Goal: Task Accomplishment & Management: Use online tool/utility

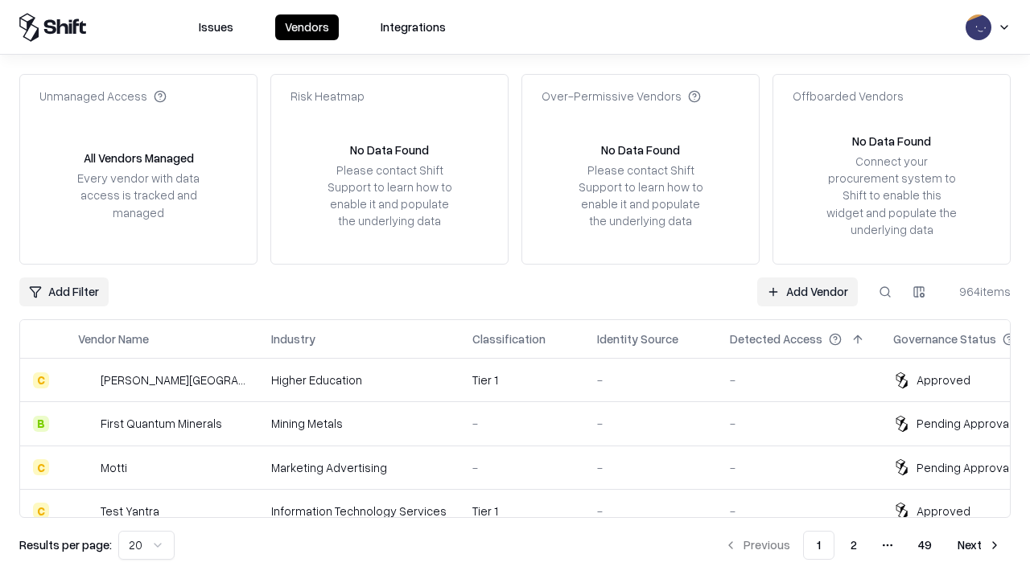
click at [807, 291] on link "Add Vendor" at bounding box center [807, 291] width 101 height 29
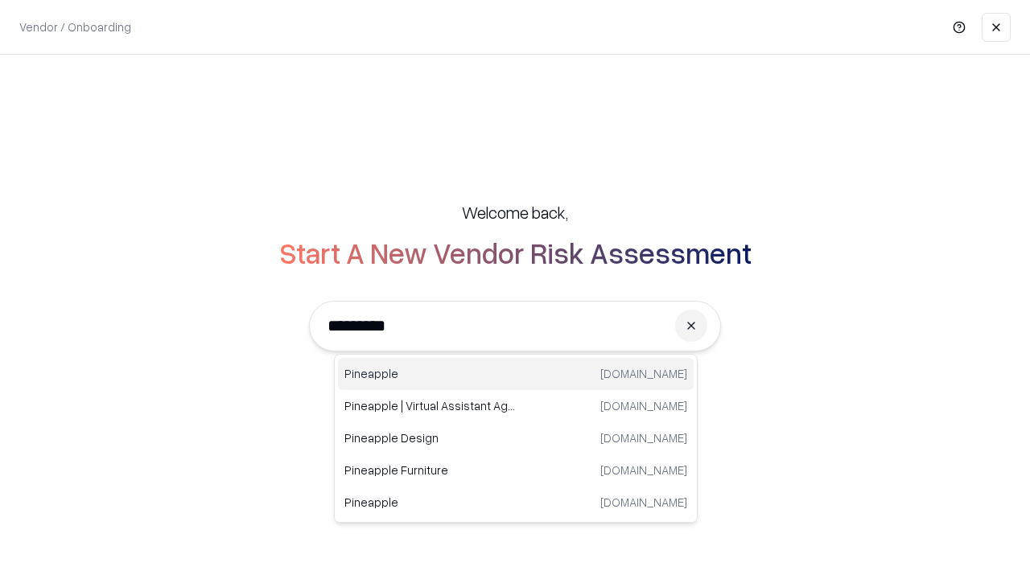
click at [516, 374] on div "Pineapple [DOMAIN_NAME]" at bounding box center [516, 374] width 356 height 32
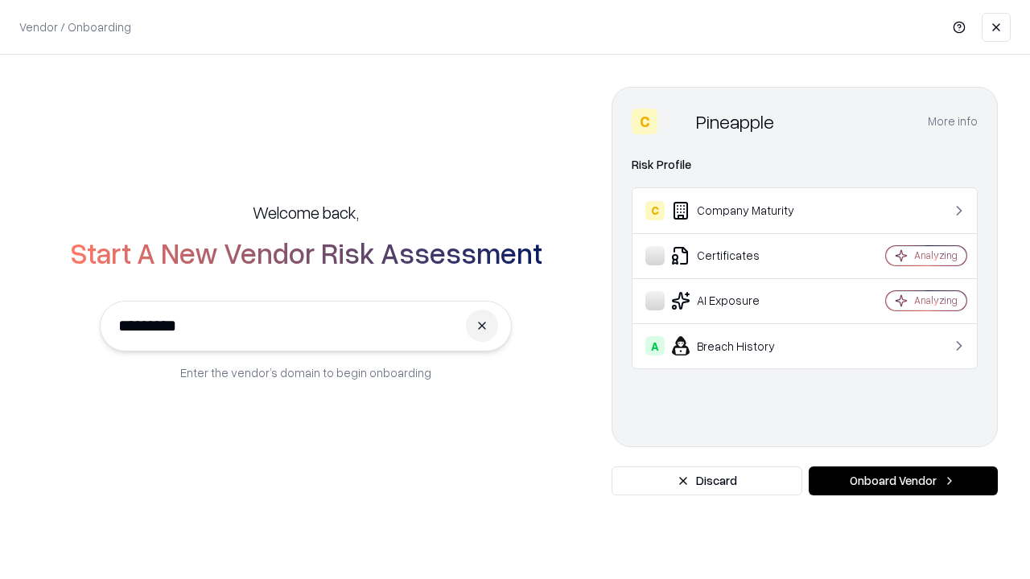
type input "*********"
click at [902, 481] on button "Onboard Vendor" at bounding box center [902, 481] width 189 height 29
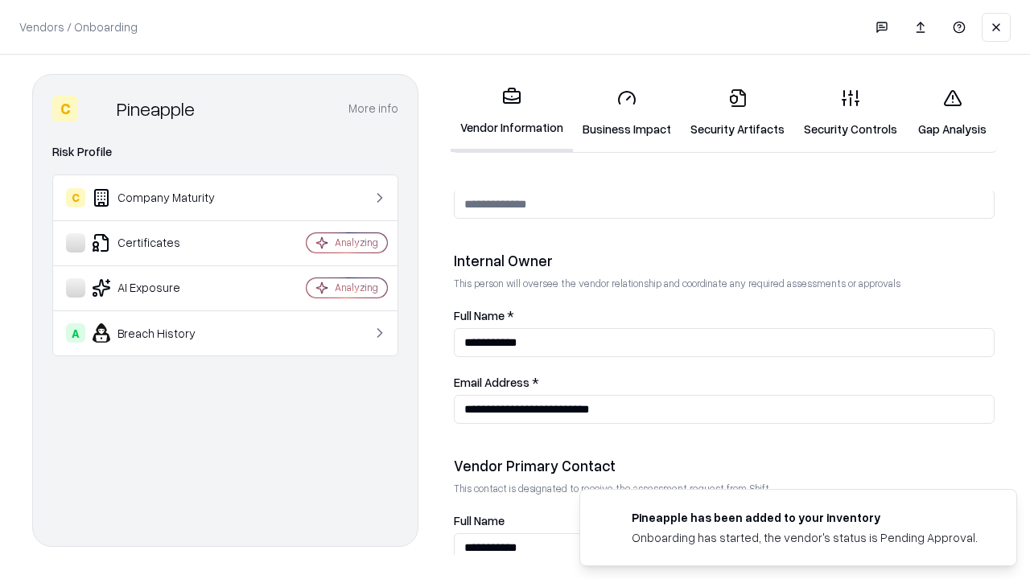
scroll to position [833, 0]
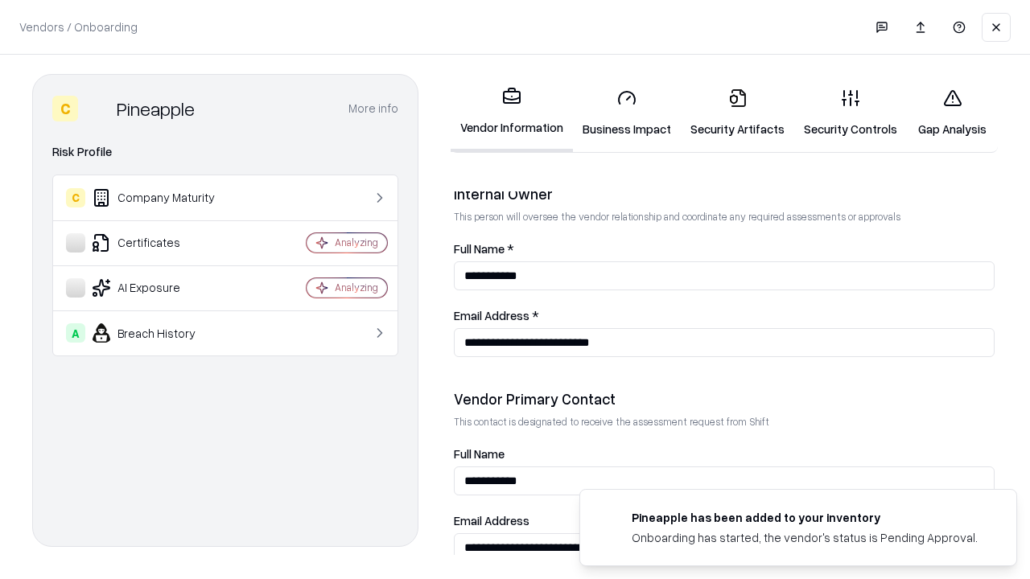
click at [737, 113] on link "Security Artifacts" at bounding box center [736, 113] width 113 height 75
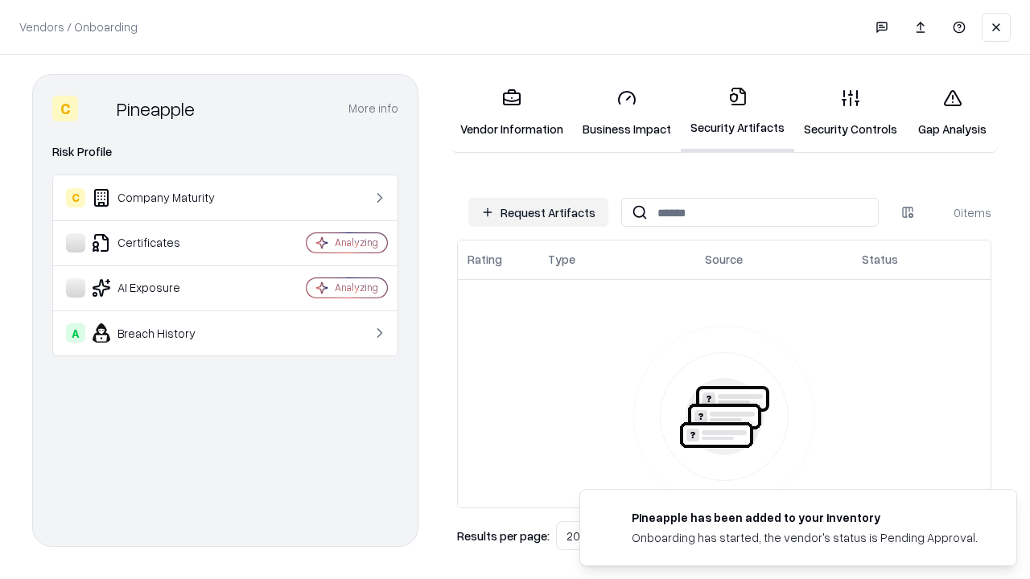
click at [538, 212] on button "Request Artifacts" at bounding box center [538, 212] width 140 height 29
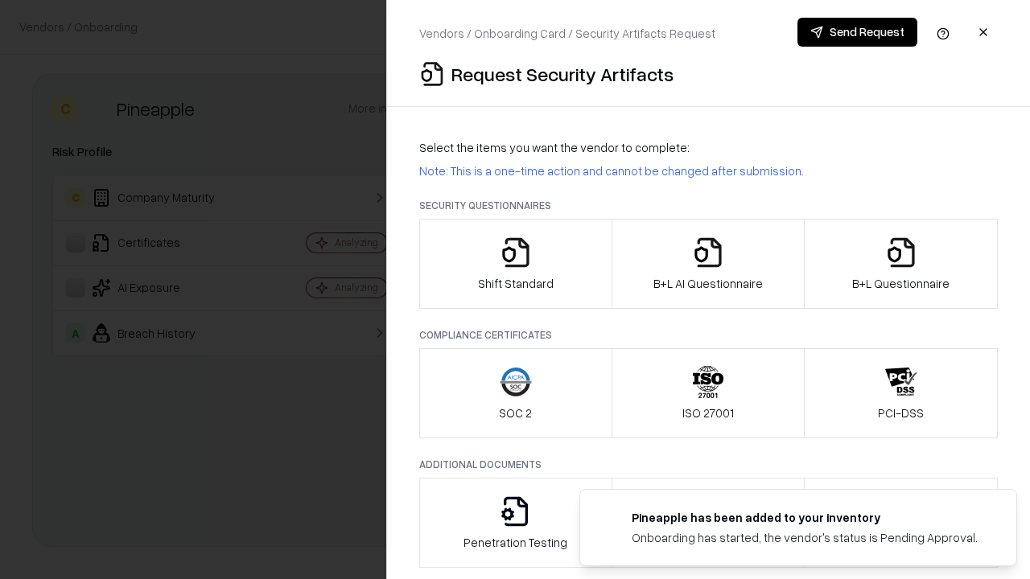
click at [900, 264] on icon "button" at bounding box center [901, 252] width 32 height 32
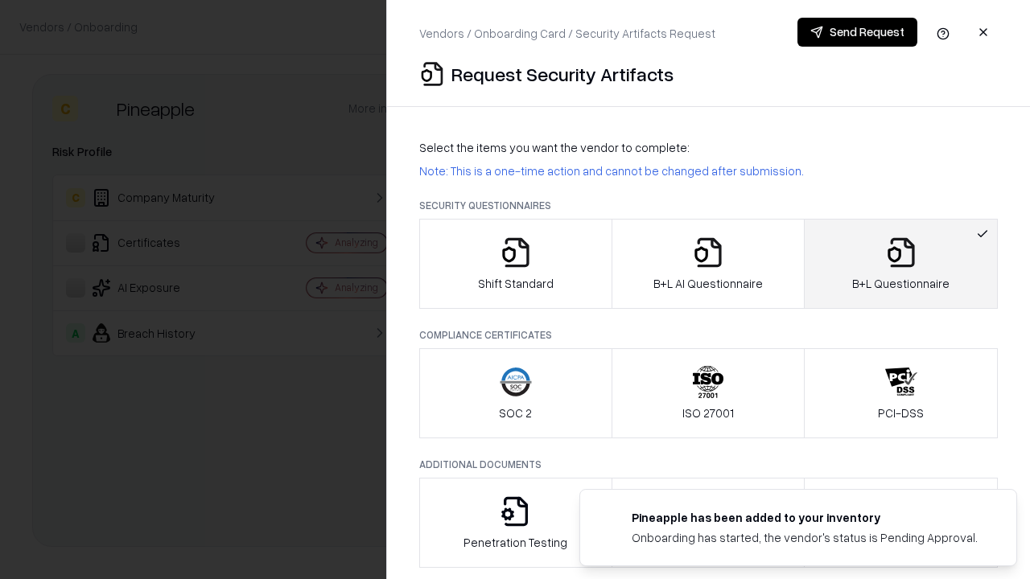
click at [707, 264] on icon "button" at bounding box center [708, 252] width 32 height 32
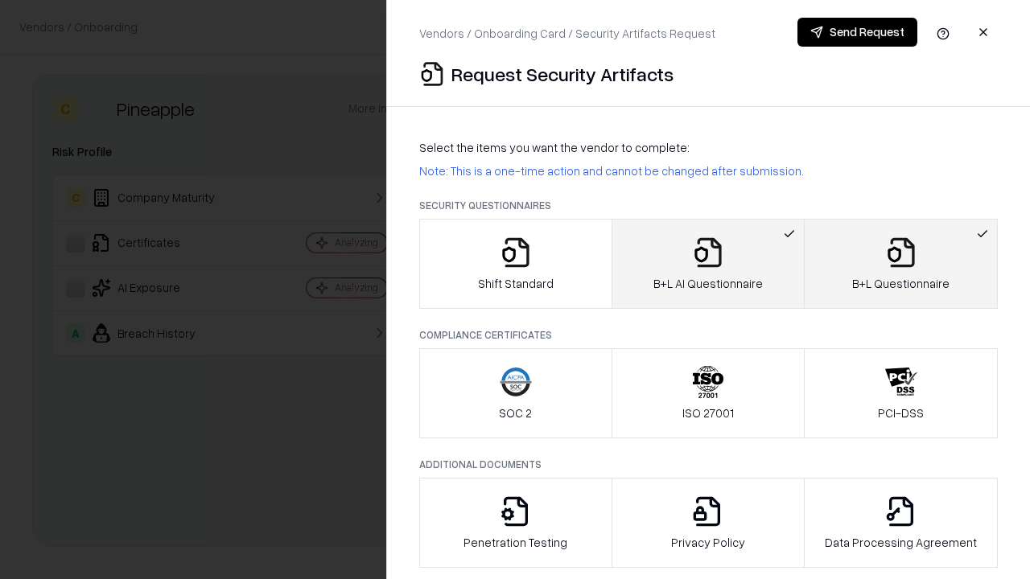
click at [857, 32] on button "Send Request" at bounding box center [857, 32] width 120 height 29
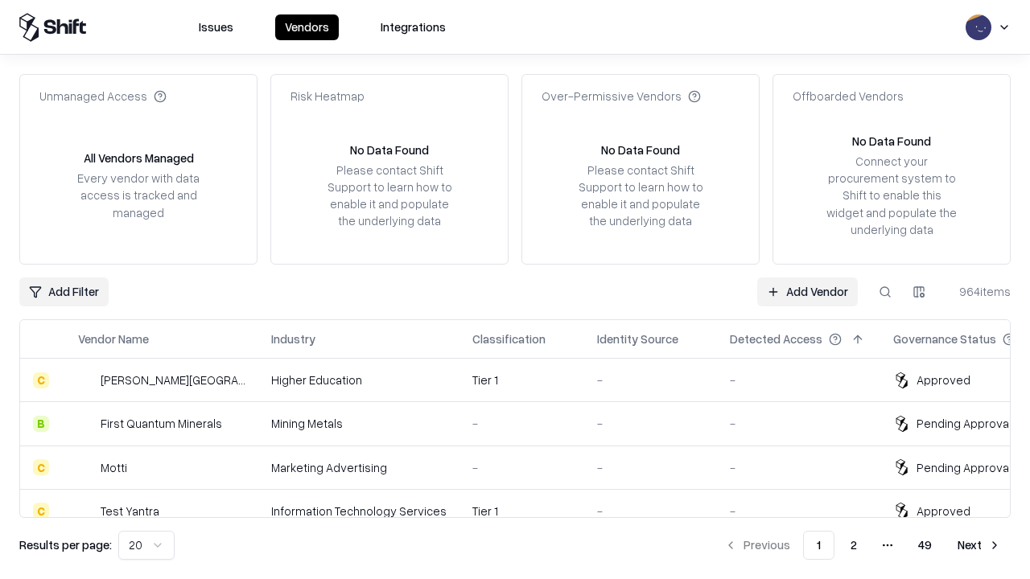
click at [807, 291] on link "Add Vendor" at bounding box center [807, 291] width 101 height 29
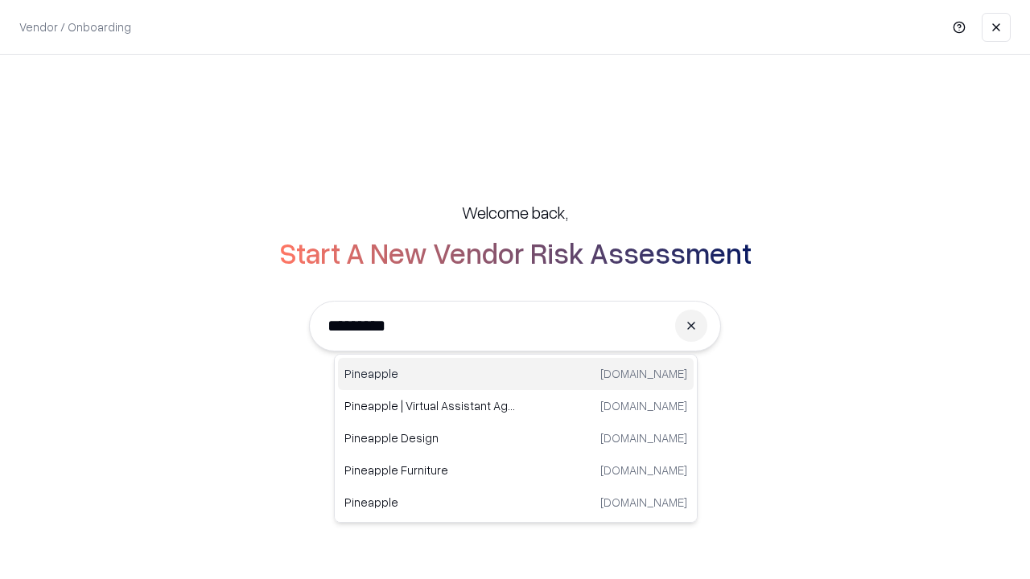
click at [516, 374] on div "Pineapple [DOMAIN_NAME]" at bounding box center [516, 374] width 356 height 32
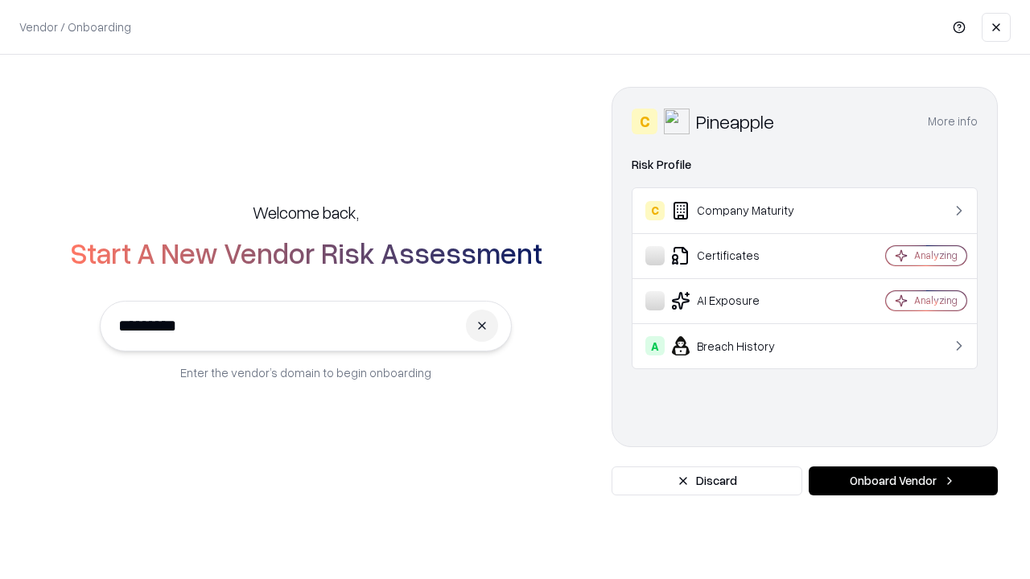
type input "*********"
click at [902, 481] on button "Onboard Vendor" at bounding box center [902, 481] width 189 height 29
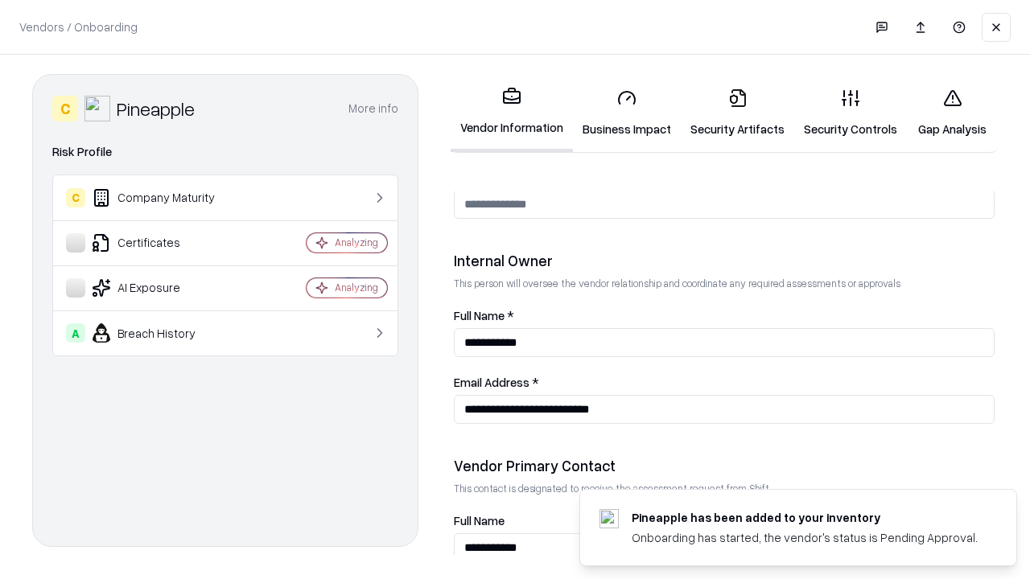
scroll to position [833, 0]
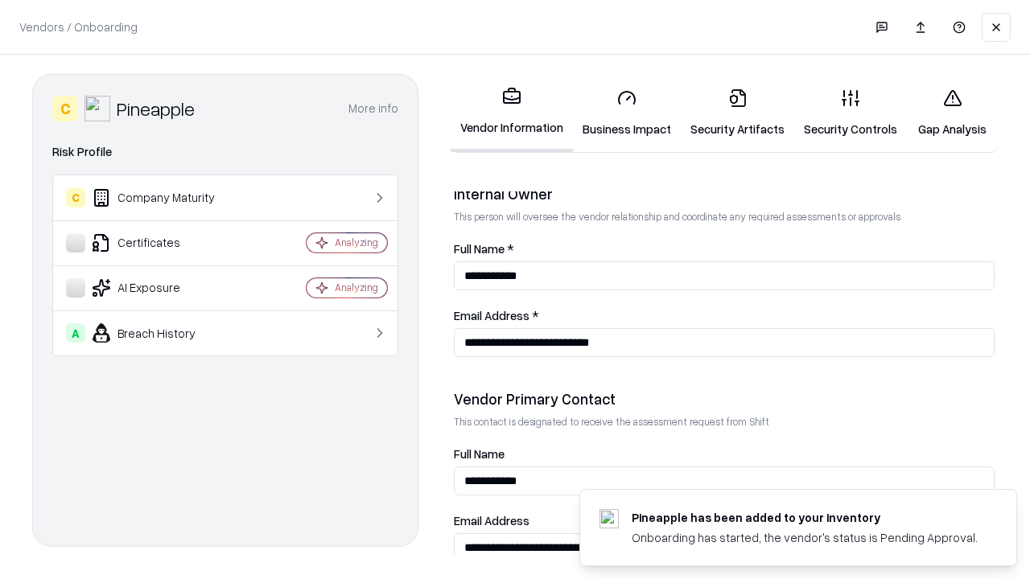
click at [952, 113] on link "Gap Analysis" at bounding box center [951, 113] width 91 height 75
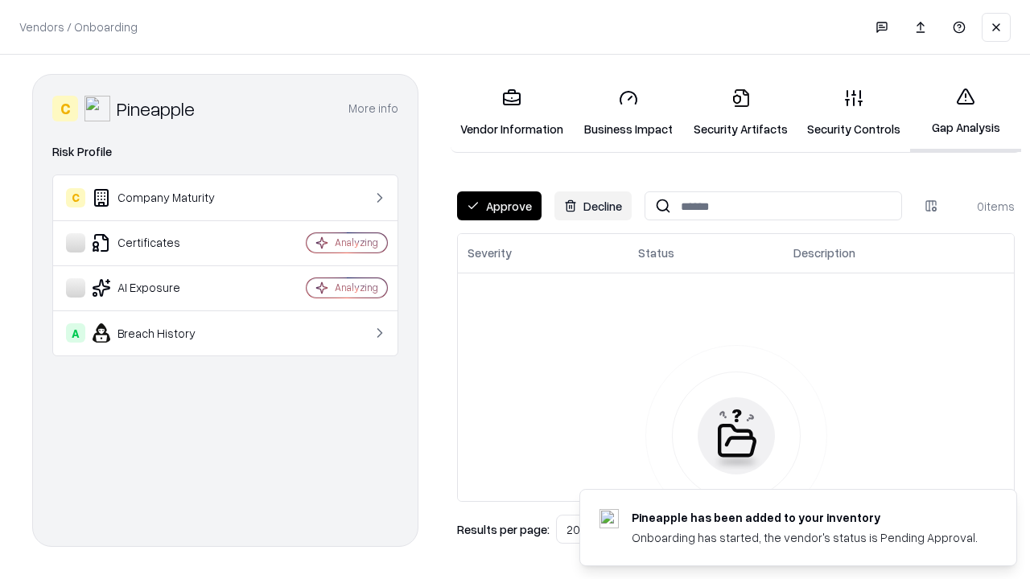
click at [499, 206] on button "Approve" at bounding box center [499, 205] width 84 height 29
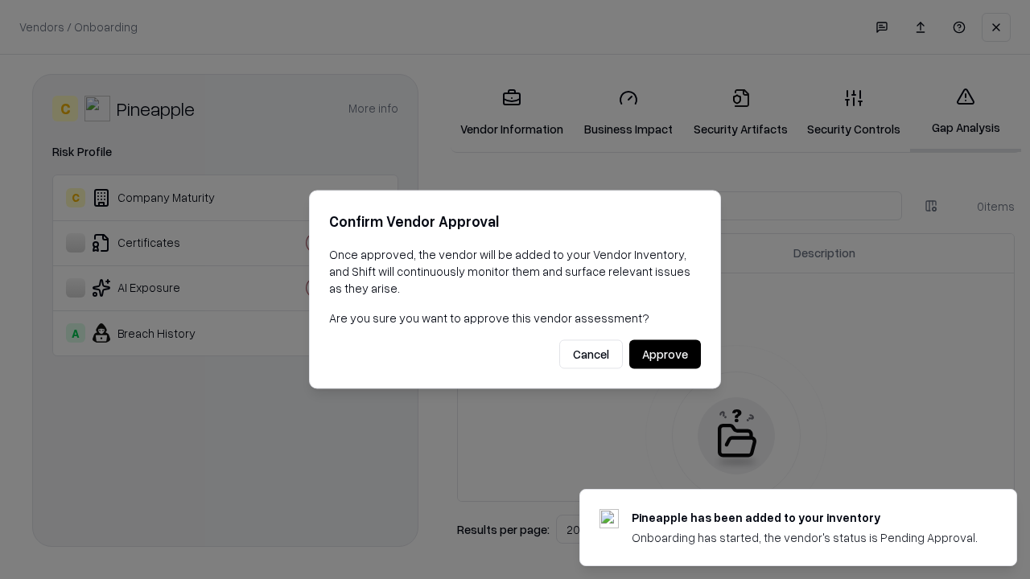
click at [664, 354] on button "Approve" at bounding box center [665, 354] width 72 height 29
